Goal: Find specific page/section: Find specific page/section

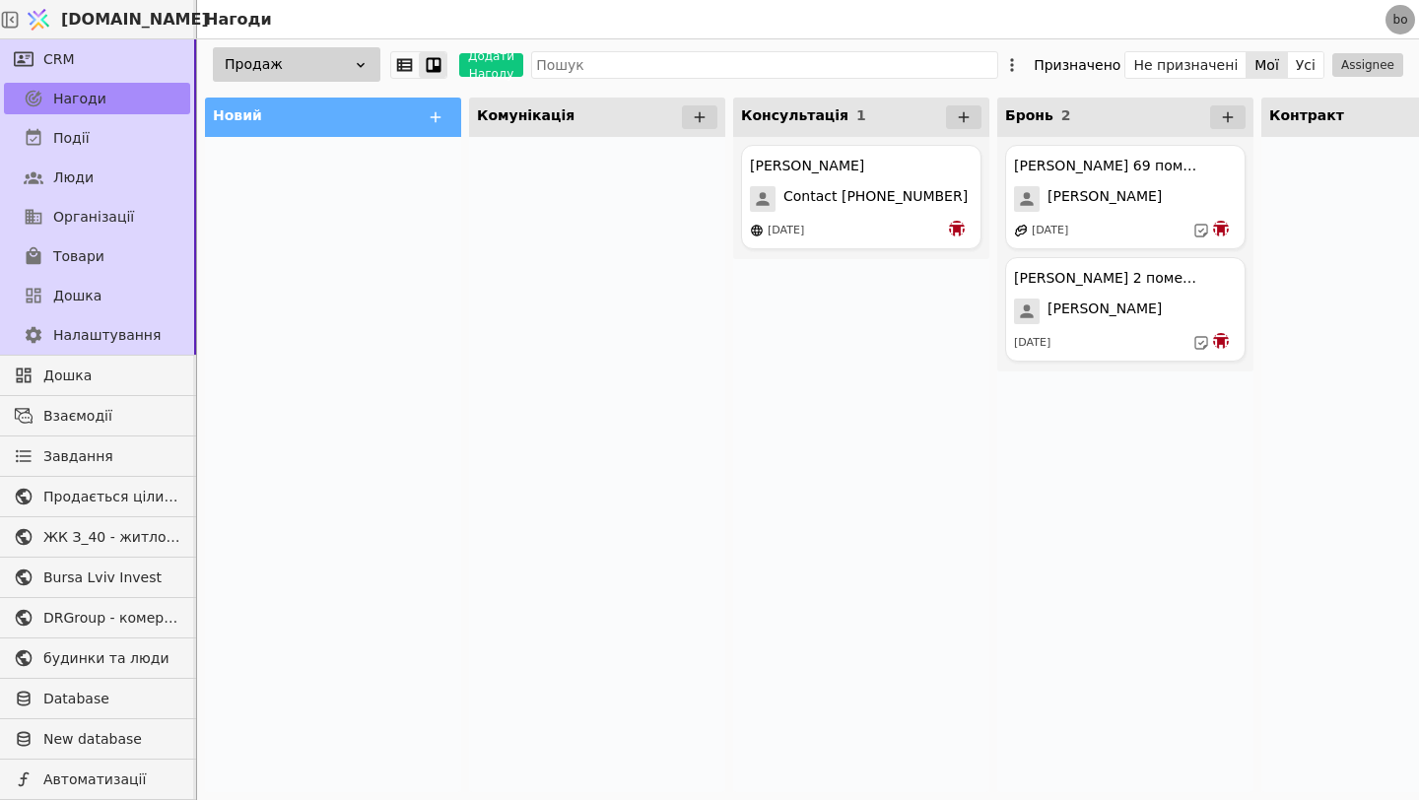
scroll to position [1385, 0]
click at [364, 67] on icon at bounding box center [361, 65] width 16 height 16
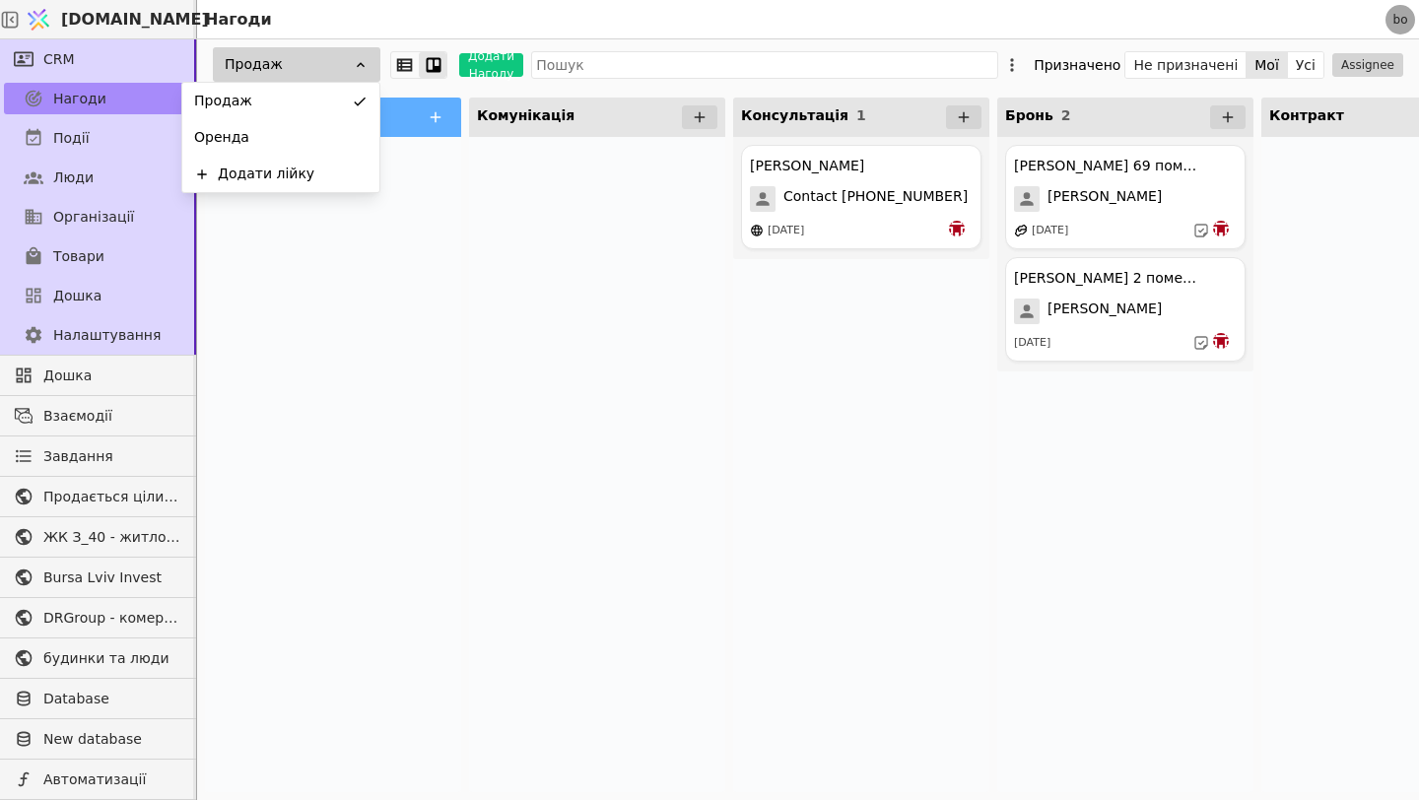
click at [364, 67] on icon at bounding box center [361, 65] width 16 height 16
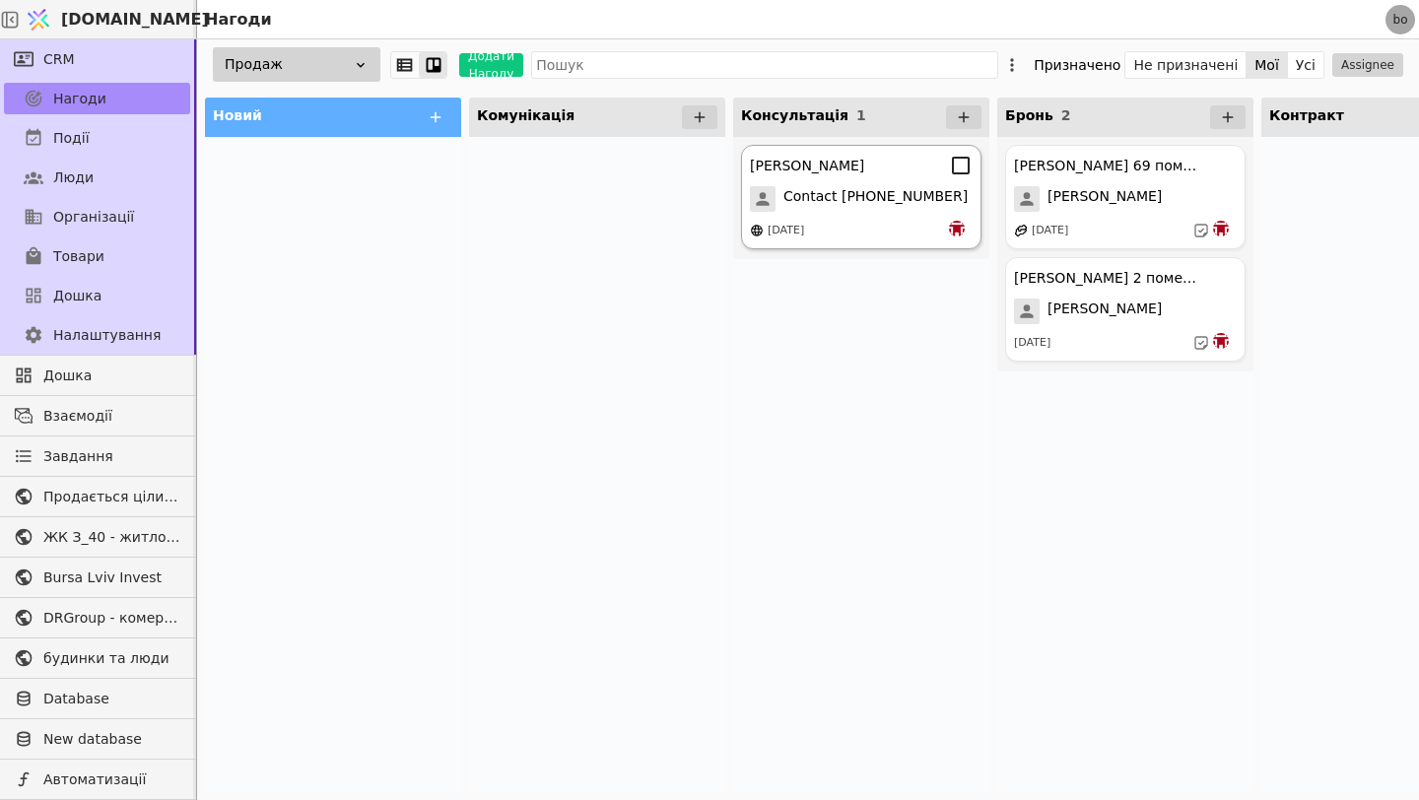
click at [798, 168] on div "[PERSON_NAME]" at bounding box center [807, 166] width 114 height 21
click at [831, 207] on span "Contact [PHONE_NUMBER]" at bounding box center [876, 199] width 184 height 26
click at [928, 211] on span "Contact [PHONE_NUMBER]" at bounding box center [876, 199] width 184 height 26
click at [886, 212] on div "Христина Contact +380671113077 16.09.2025" at bounding box center [861, 197] width 240 height 104
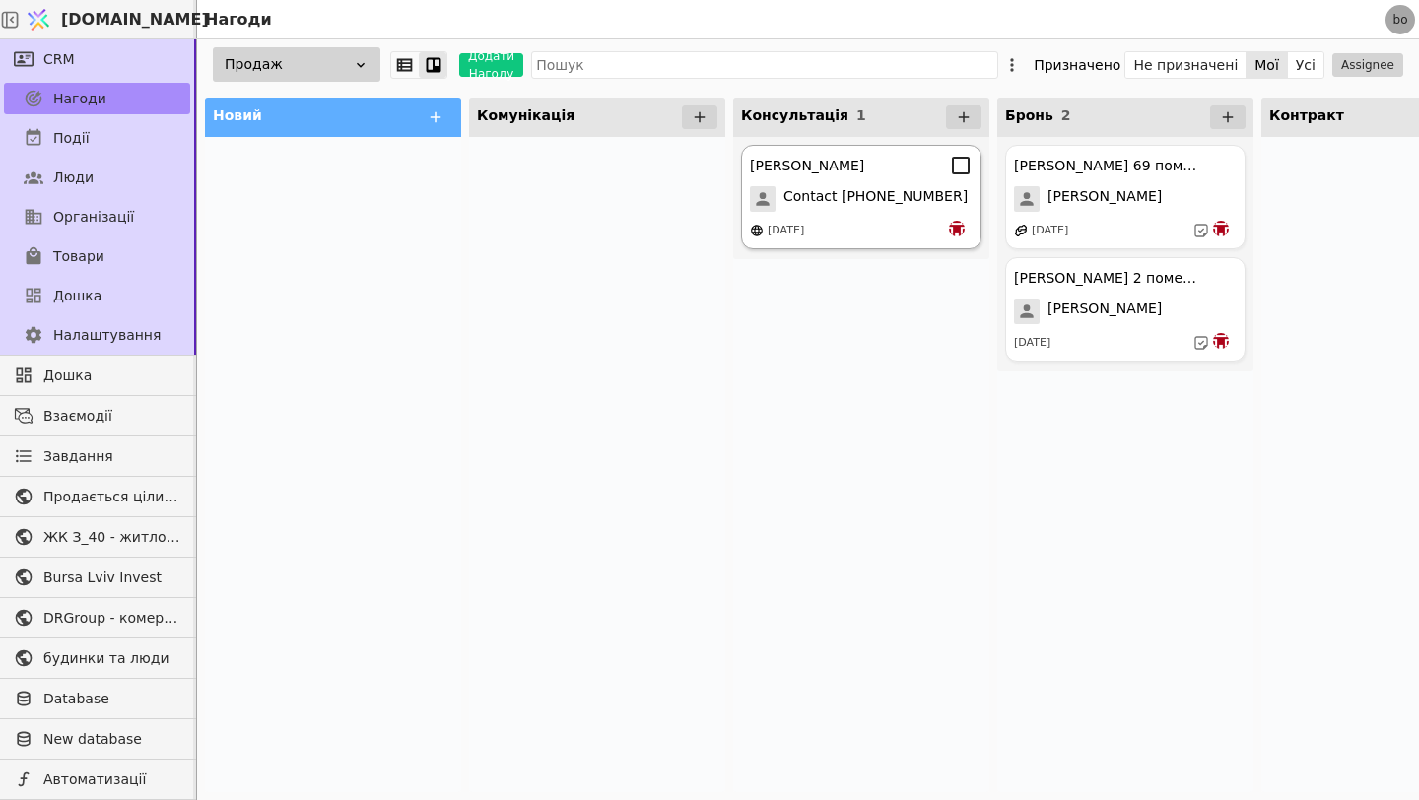
click at [865, 172] on div "[PERSON_NAME]" at bounding box center [861, 166] width 223 height 24
click at [865, 171] on div "[PERSON_NAME]" at bounding box center [861, 166] width 223 height 24
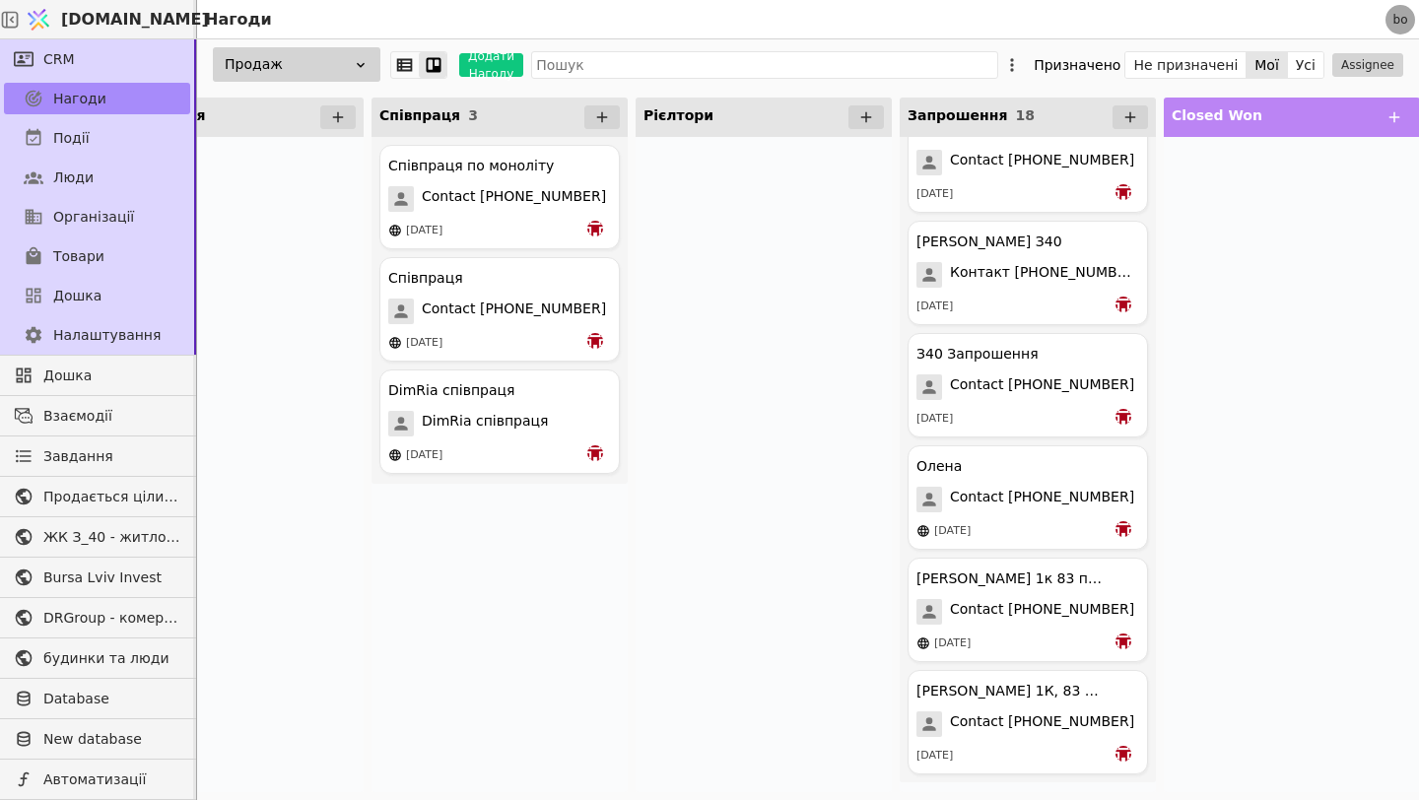
scroll to position [0, 1414]
